Goal: Task Accomplishment & Management: Use online tool/utility

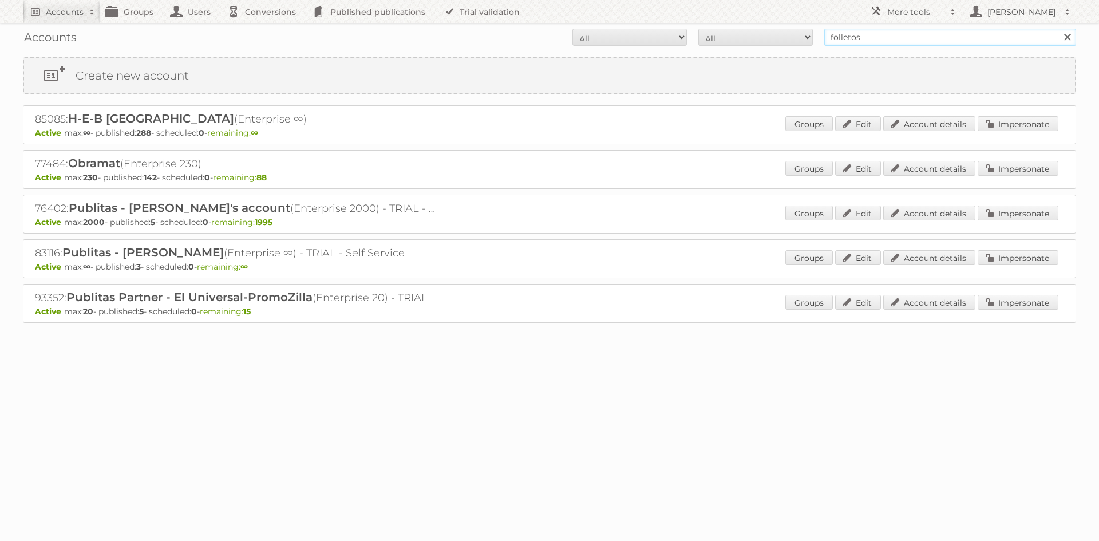
click at [878, 38] on input "folletos" at bounding box center [950, 37] width 252 height 17
type input "kruidvat"
click at [1058, 29] on input "Search" at bounding box center [1066, 37] width 17 height 17
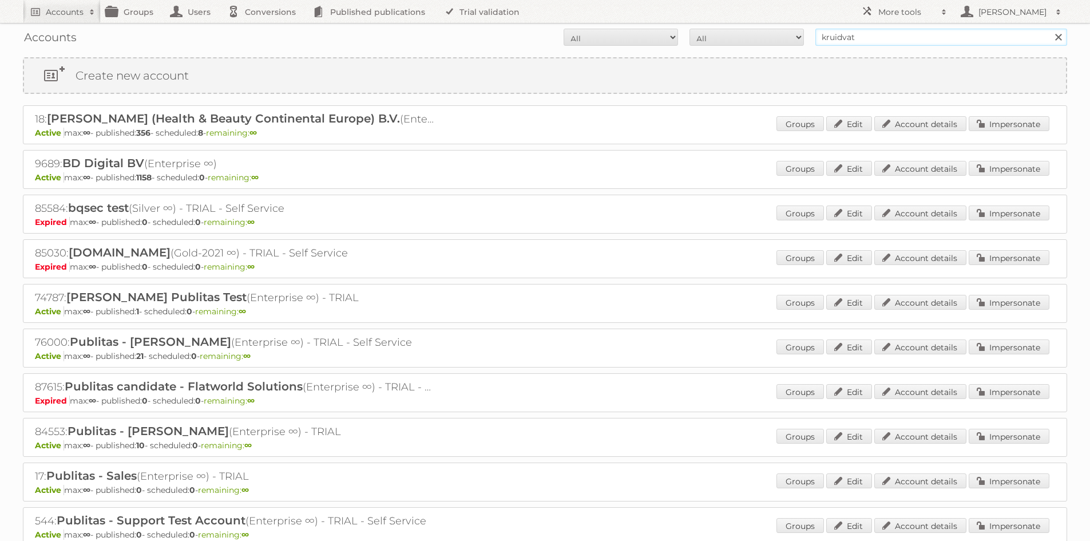
click at [833, 35] on input "kruidvat" at bounding box center [942, 37] width 252 height 17
click at [994, 118] on link "Impersonate" at bounding box center [1009, 123] width 81 height 15
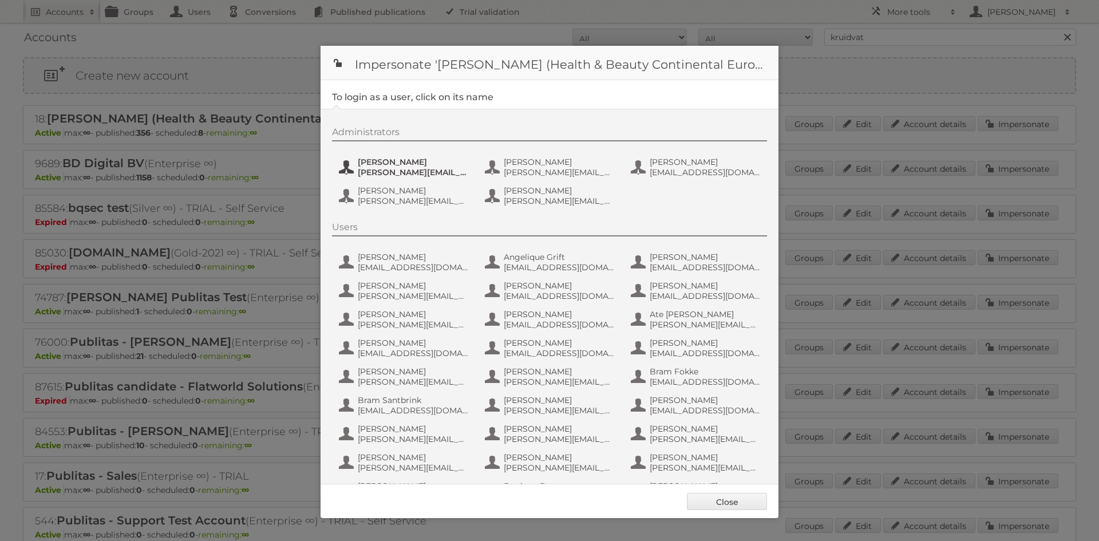
click at [386, 171] on span "[PERSON_NAME][EMAIL_ADDRESS][DOMAIN_NAME]" at bounding box center [413, 172] width 111 height 10
